Goal: Task Accomplishment & Management: Use online tool/utility

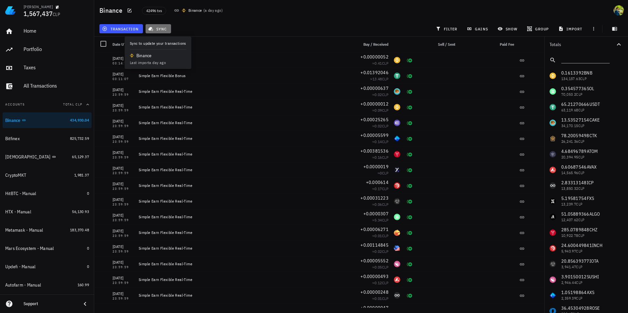
click at [165, 30] on span "sync" at bounding box center [157, 28] width 17 height 5
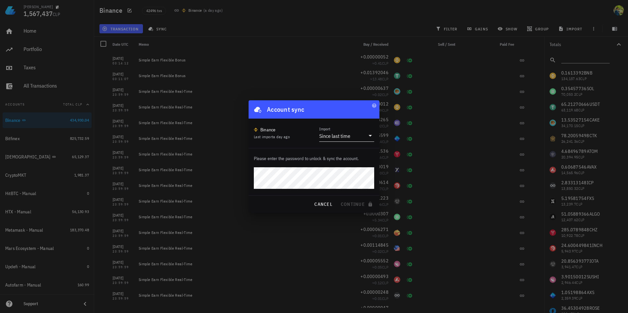
click at [339, 137] on div "Since last time" at bounding box center [334, 136] width 31 height 7
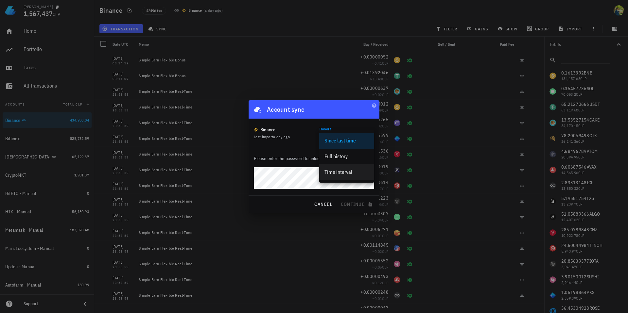
click at [336, 170] on div "Time interval" at bounding box center [346, 172] width 44 height 6
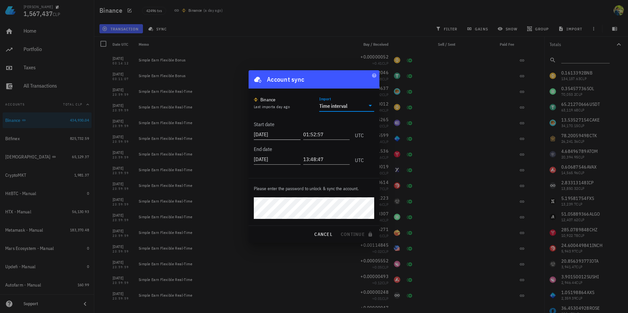
click at [279, 131] on input "[DATE]" at bounding box center [277, 134] width 47 height 10
click at [281, 134] on input "[DATE]" at bounding box center [278, 134] width 48 height 10
type input "[DATE]"
click at [307, 136] on input "01:52:57" at bounding box center [326, 134] width 45 height 10
click at [301, 134] on div "[DATE]" at bounding box center [278, 133] width 49 height 16
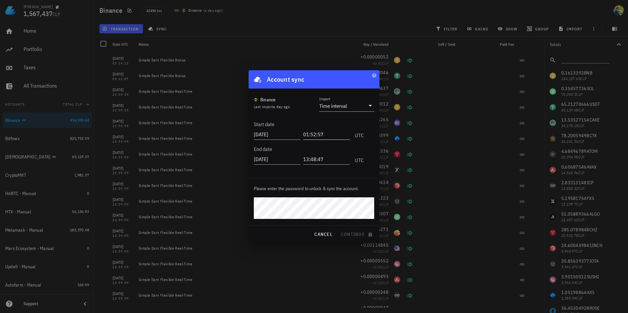
click at [305, 133] on input "01:52:57" at bounding box center [326, 134] width 47 height 10
type input "00:00:01"
click at [284, 157] on input "[DATE]" at bounding box center [278, 159] width 48 height 10
type input "[DATE]"
click at [329, 158] on input "13:48:47" at bounding box center [326, 159] width 45 height 10
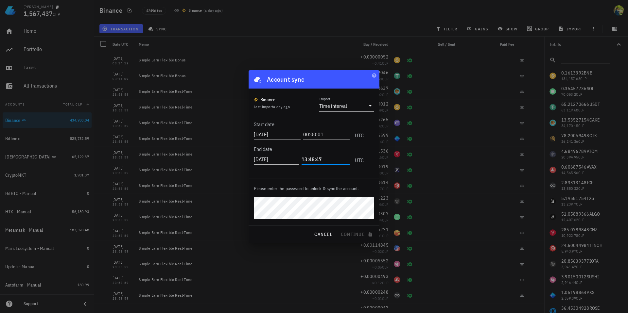
click at [303, 160] on input "13:48:47" at bounding box center [325, 159] width 48 height 10
click at [304, 159] on input "13:48:47" at bounding box center [325, 159] width 48 height 10
click at [310, 158] on input "23:30:08" at bounding box center [325, 159] width 48 height 10
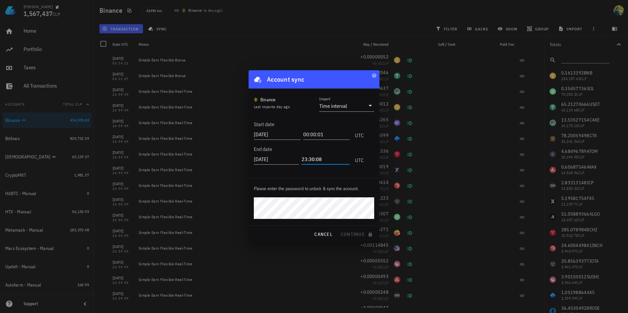
click at [310, 158] on input "23:30:08" at bounding box center [325, 159] width 48 height 10
click at [308, 158] on input "23:30:08" at bounding box center [325, 159] width 48 height 10
type input "23:59:59"
click at [358, 234] on span "continue" at bounding box center [357, 234] width 34 height 6
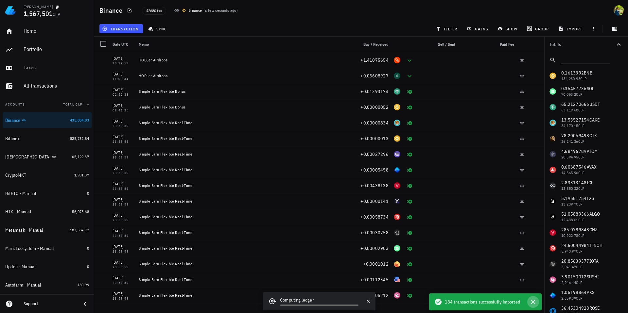
click at [534, 304] on icon "button" at bounding box center [533, 302] width 8 height 8
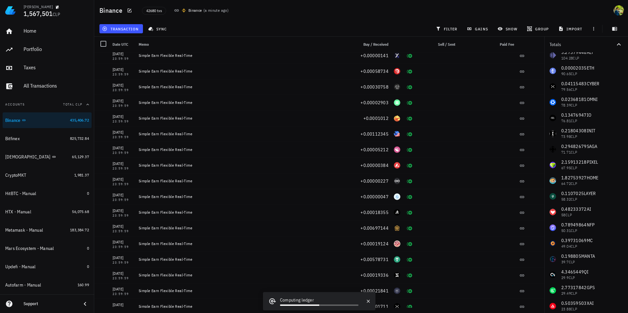
scroll to position [258, 0]
